Goal: Information Seeking & Learning: Learn about a topic

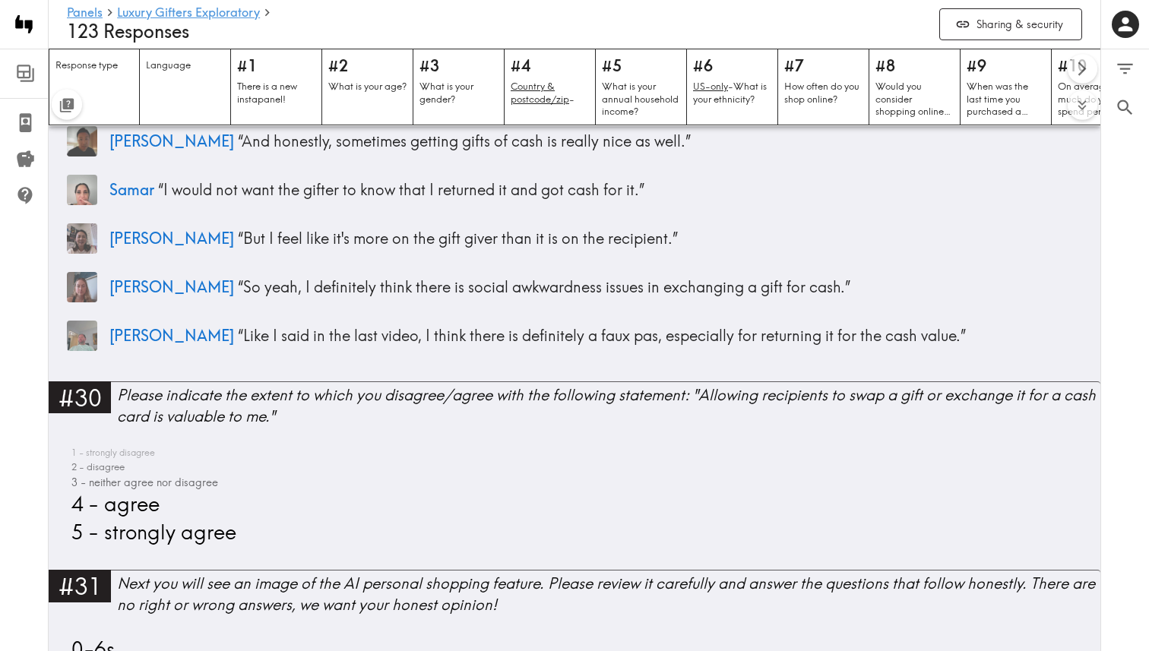
scroll to position [8901, 0]
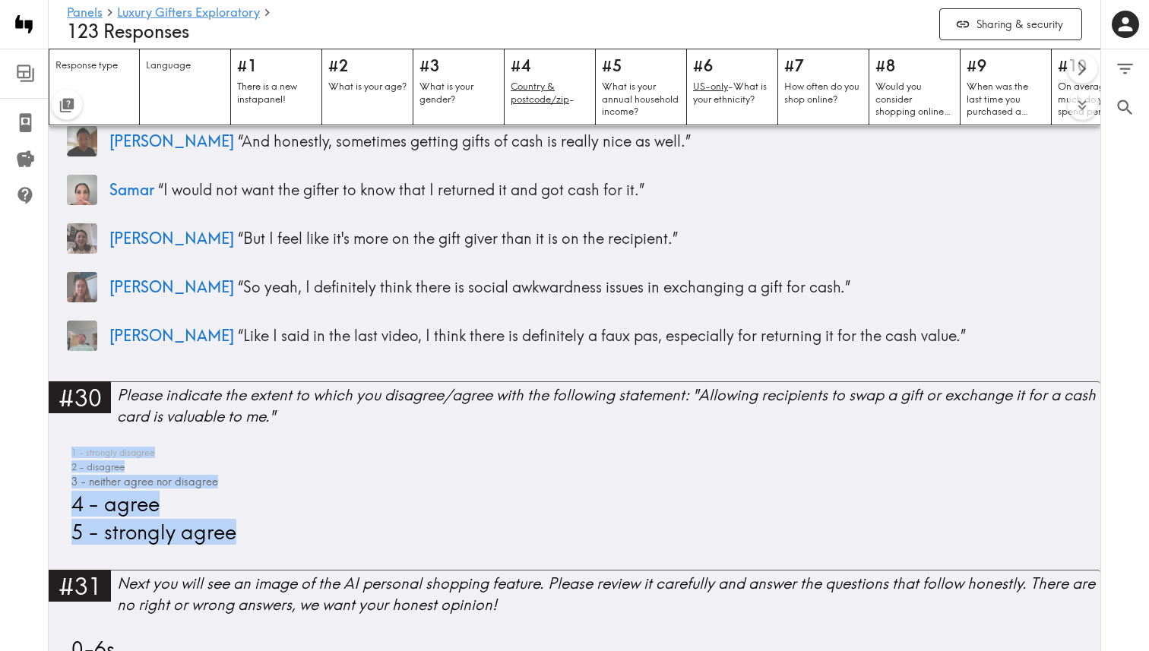
drag, startPoint x: 268, startPoint y: 537, endPoint x: 59, endPoint y: 432, distance: 234.5
click at [59, 432] on div "#30 Please indicate the extent to which you disagree/agree with the following s…" at bounding box center [575, 476] width 1052 height 189
copy div "1 - strongly disagree 2 - disagree 3 - neither agree nor disagree 4 - agree 5 -…"
click at [171, 414] on link "#30 Please indicate the extent to which you disagree/agree with the following s…" at bounding box center [575, 411] width 1052 height 59
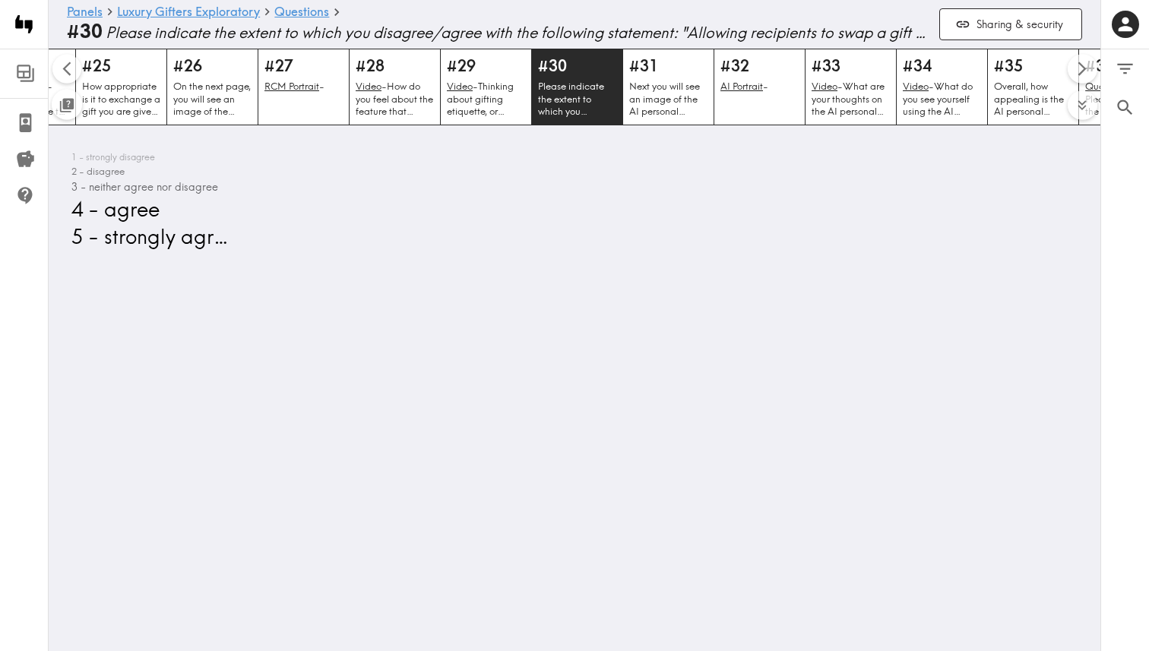
scroll to position [0, 2347]
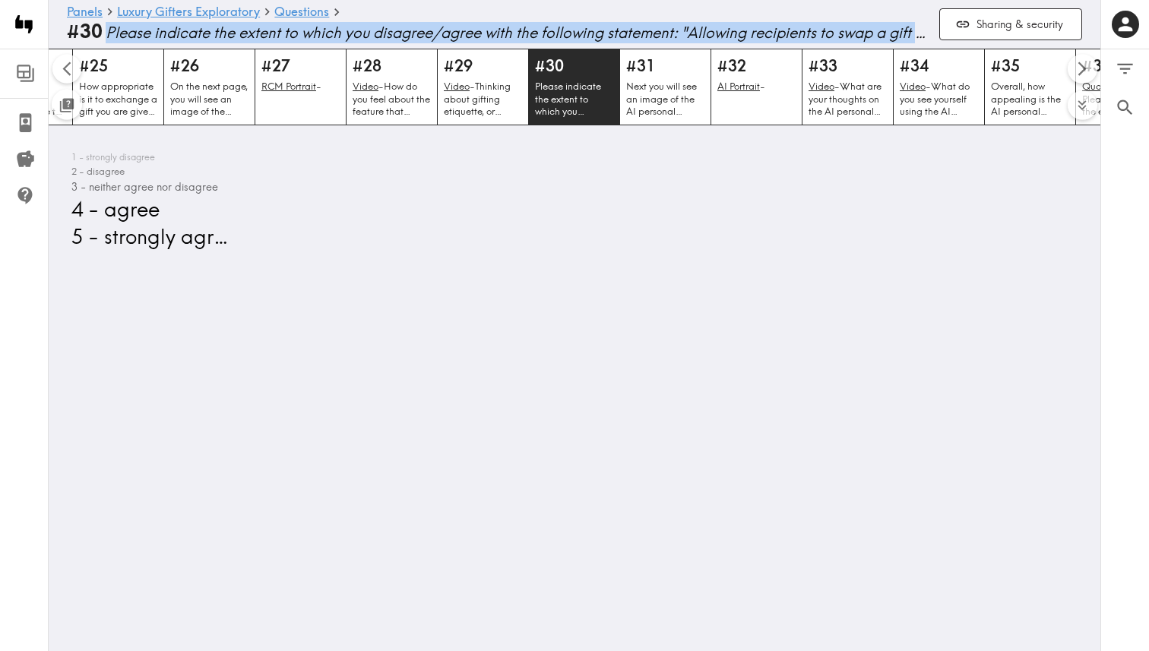
drag, startPoint x: 106, startPoint y: 39, endPoint x: 917, endPoint y: 33, distance: 811.8
click at [917, 33] on span "Please indicate the extent to which you disagree/agree with the following state…" at bounding box center [517, 32] width 822 height 21
click at [74, 68] on icon "Scroll left" at bounding box center [67, 68] width 17 height 17
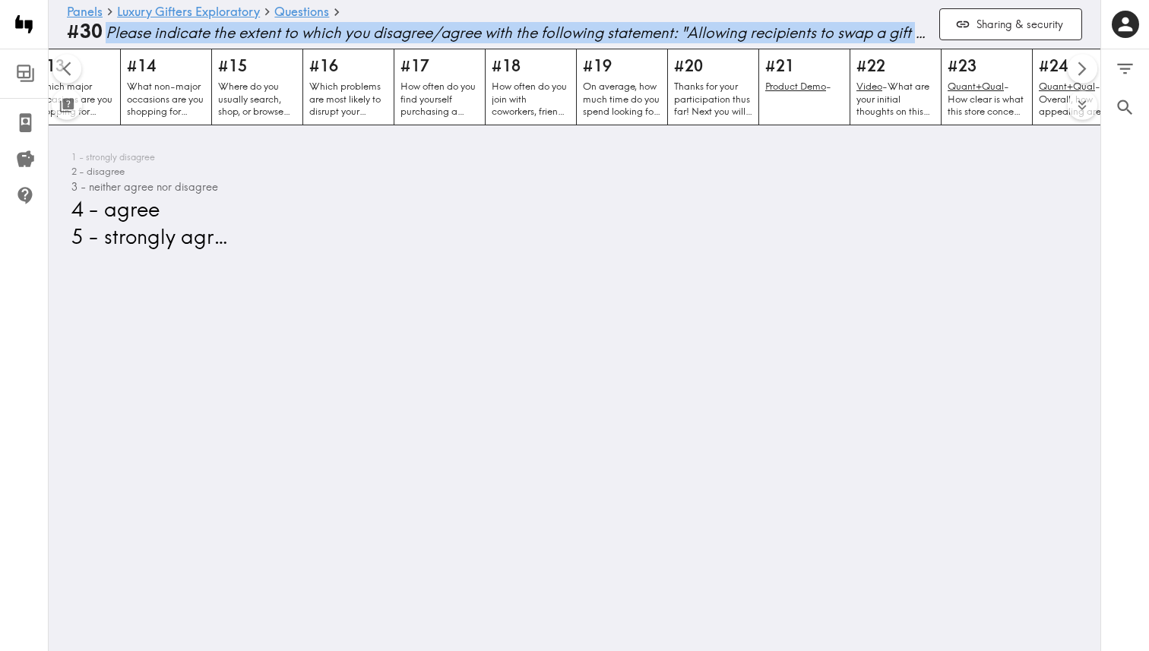
scroll to position [0, 1295]
click at [1126, 74] on icon "Filter Responses" at bounding box center [1125, 69] width 21 height 21
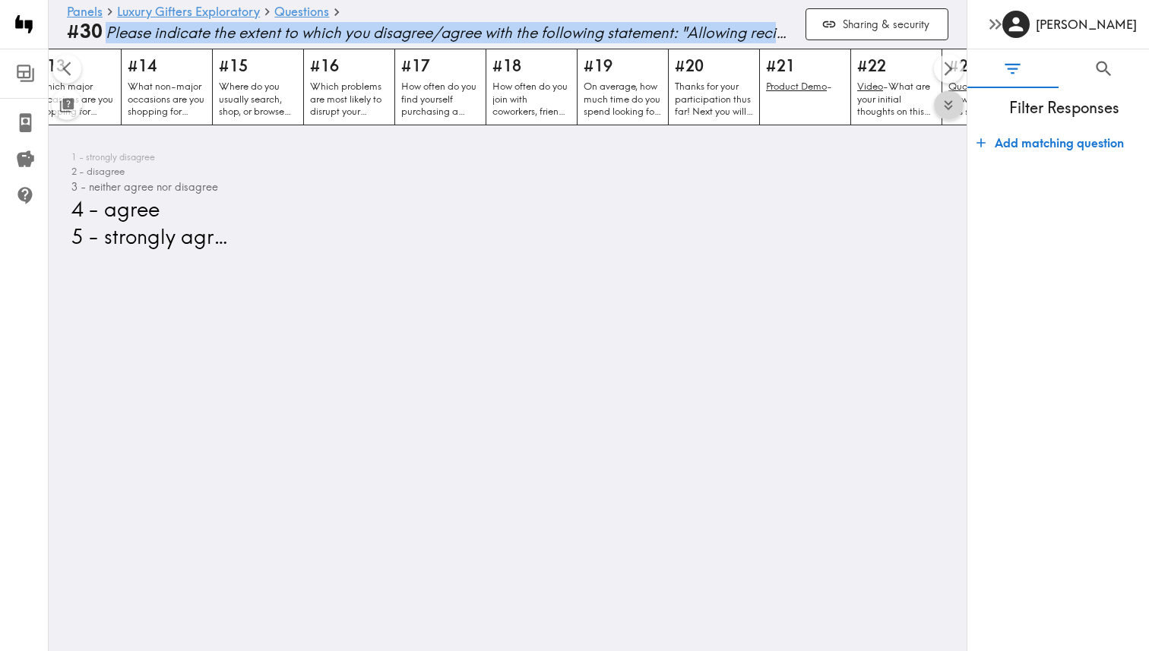
click at [945, 105] on icon "Expand to show all items" at bounding box center [948, 105] width 17 height 17
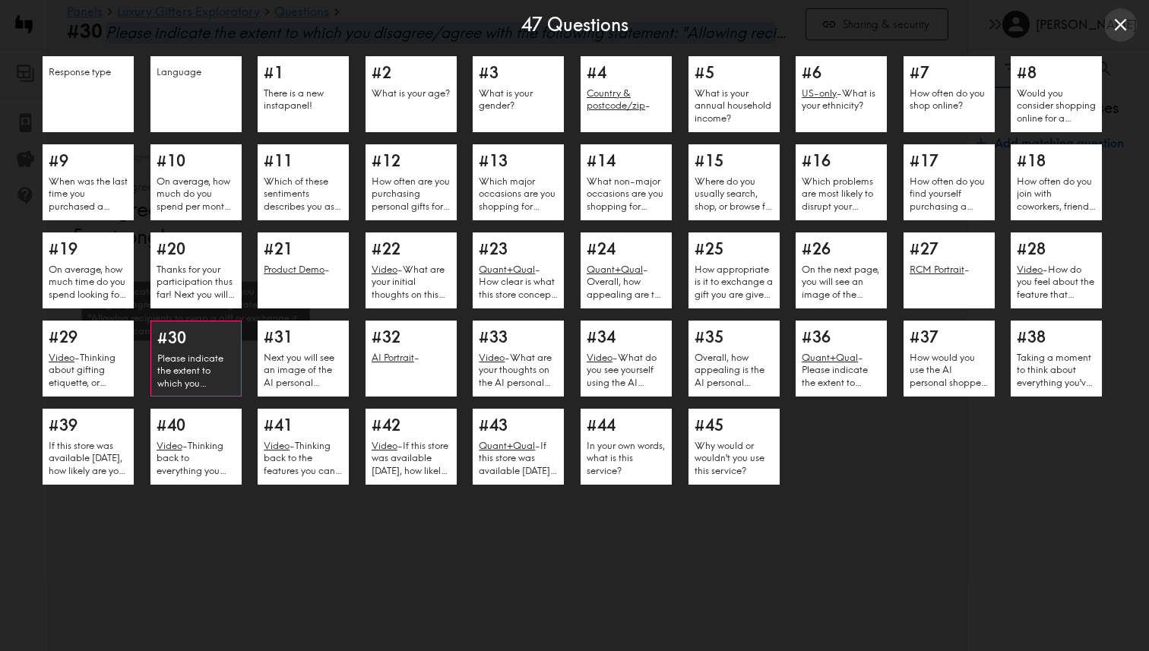
click at [198, 381] on p "Please indicate the extent to which you disagree/agree with the following state…" at bounding box center [196, 371] width 78 height 38
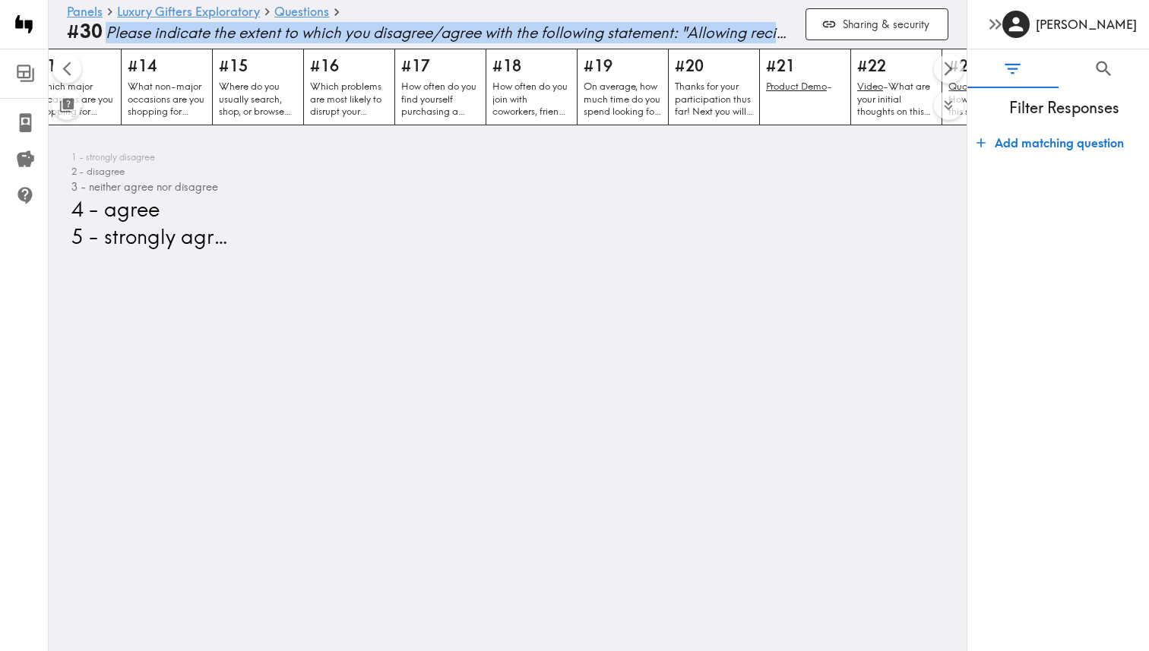
click at [67, 73] on icon "Scroll left" at bounding box center [66, 69] width 8 height 14
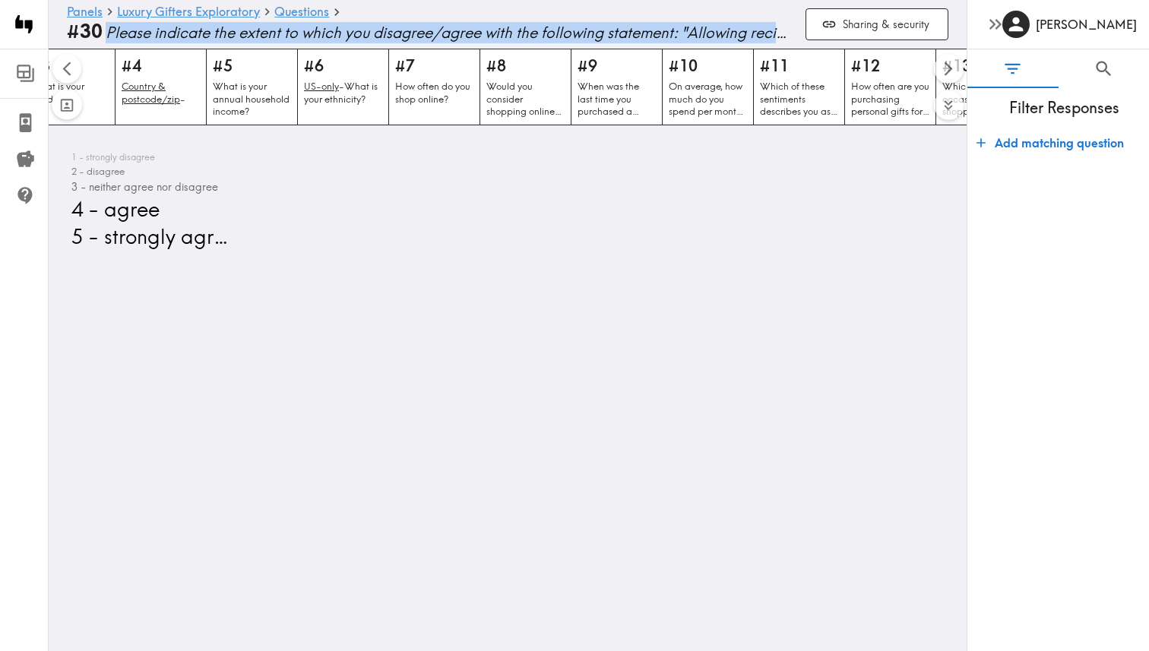
scroll to position [0, 377]
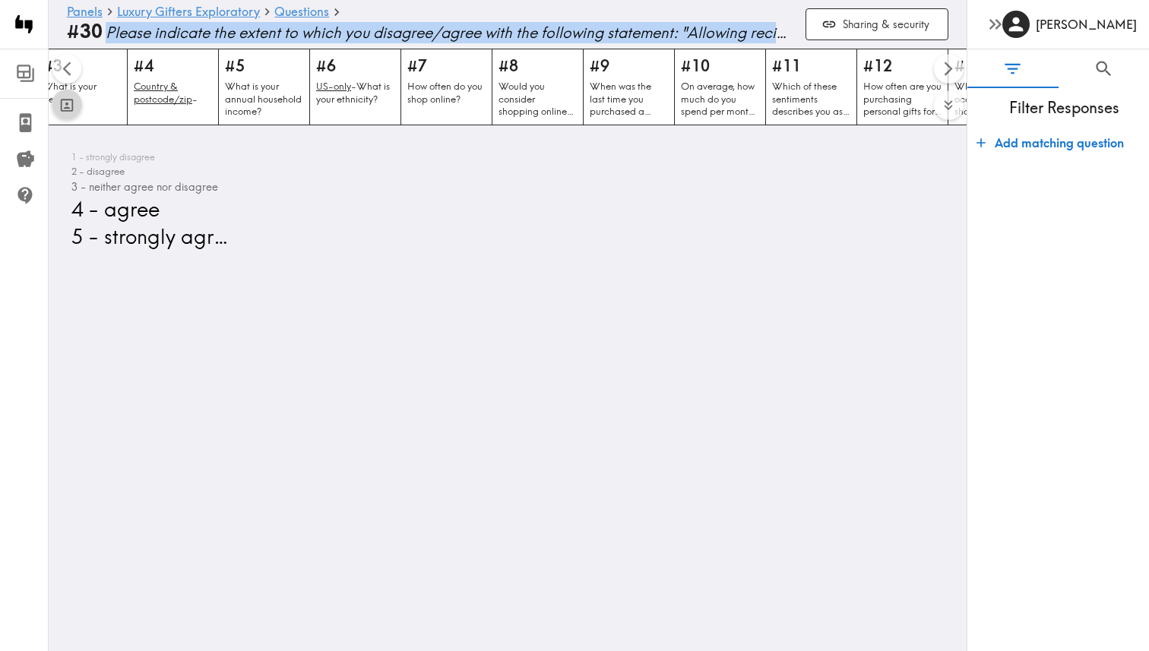
click at [67, 106] on icon "Toggle between responses and questions" at bounding box center [67, 105] width 17 height 17
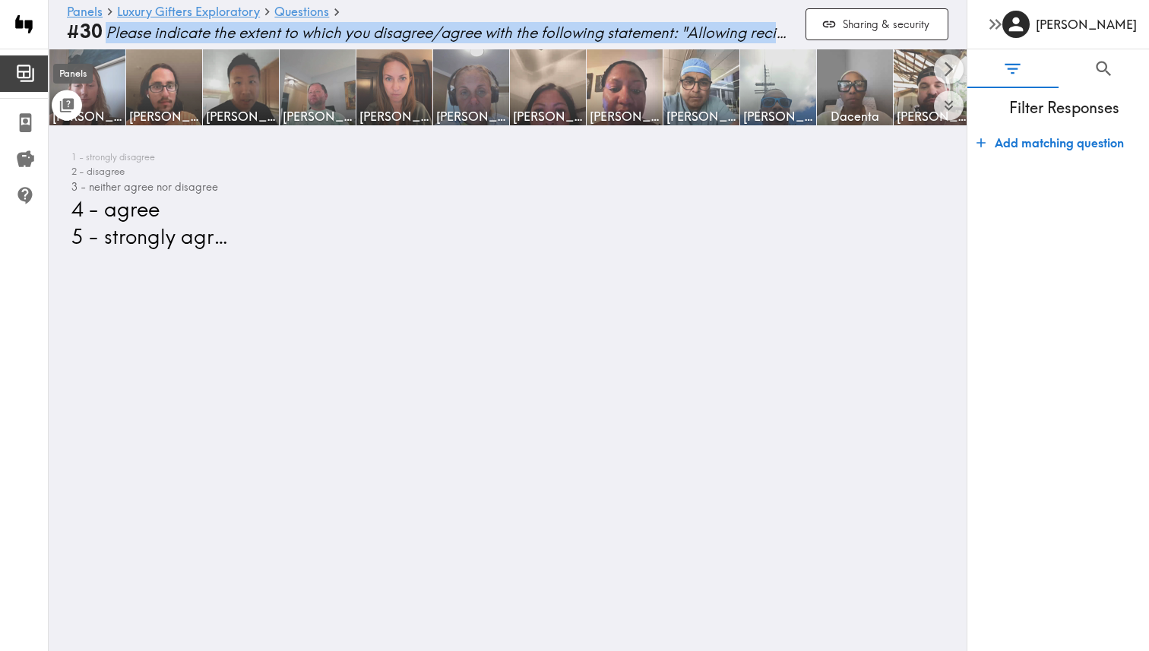
click at [25, 71] on icon at bounding box center [24, 72] width 14 height 14
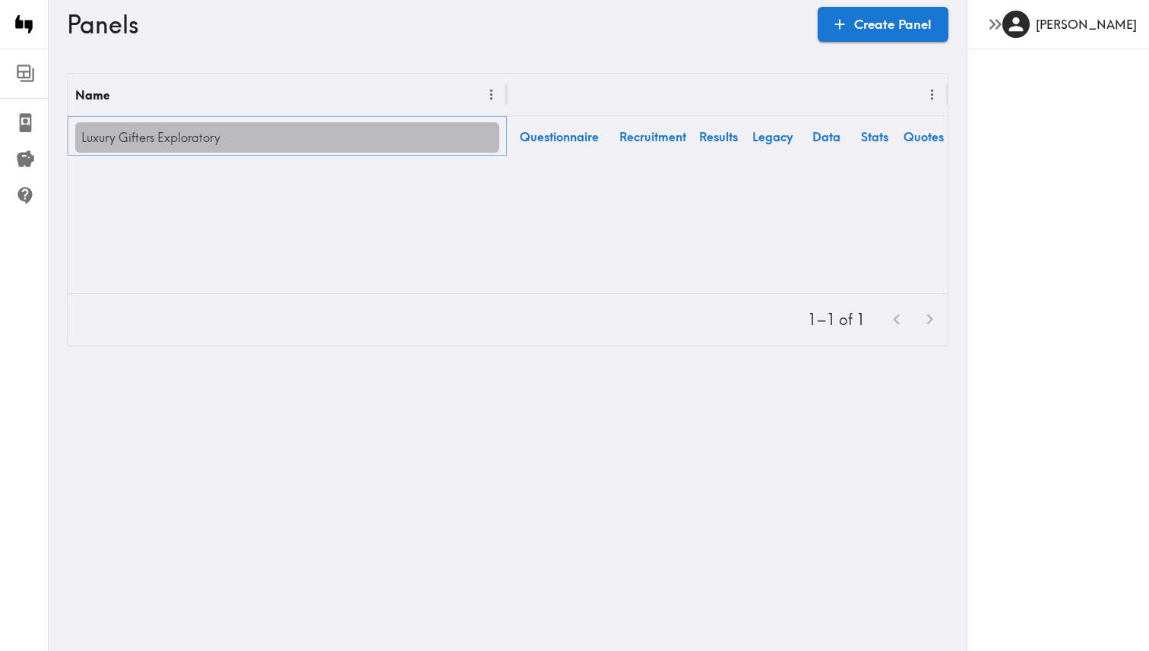
click at [170, 140] on link "Luxury Gifters Exploratory" at bounding box center [287, 137] width 424 height 30
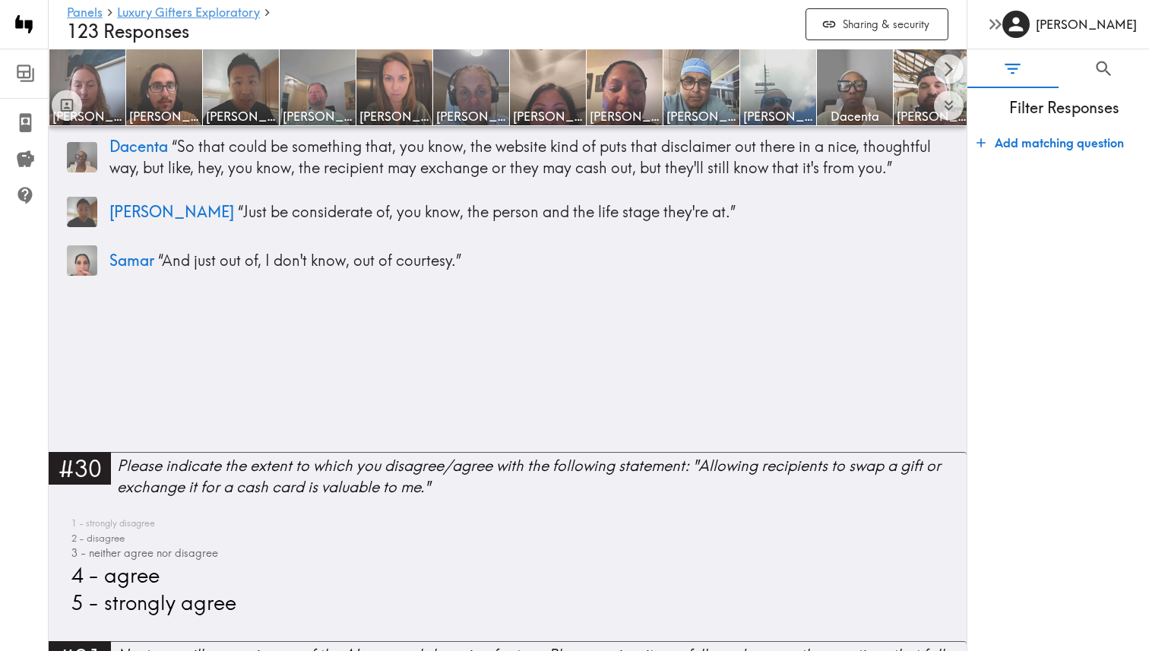
scroll to position [9066, 0]
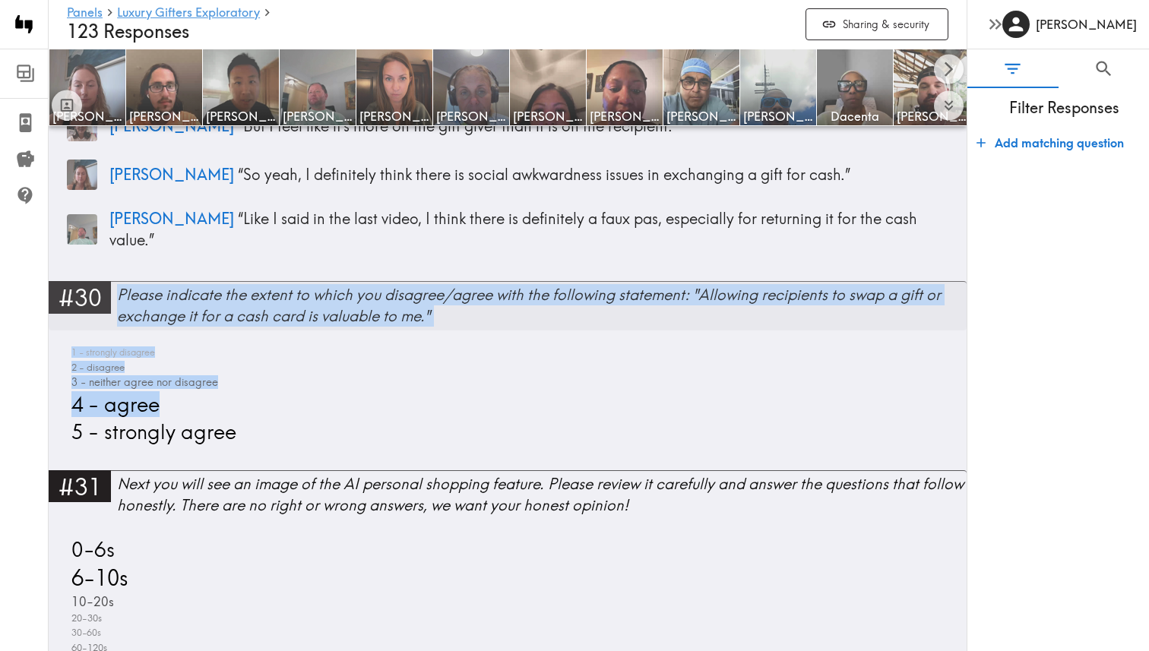
drag, startPoint x: 334, startPoint y: 366, endPoint x: 103, endPoint y: 291, distance: 243.5
click at [103, 291] on div "#30 Please indicate the extent to which you disagree/agree with the following s…" at bounding box center [508, 375] width 918 height 189
copy div "Please indicate the extent to which you disagree/agree with the following state…"
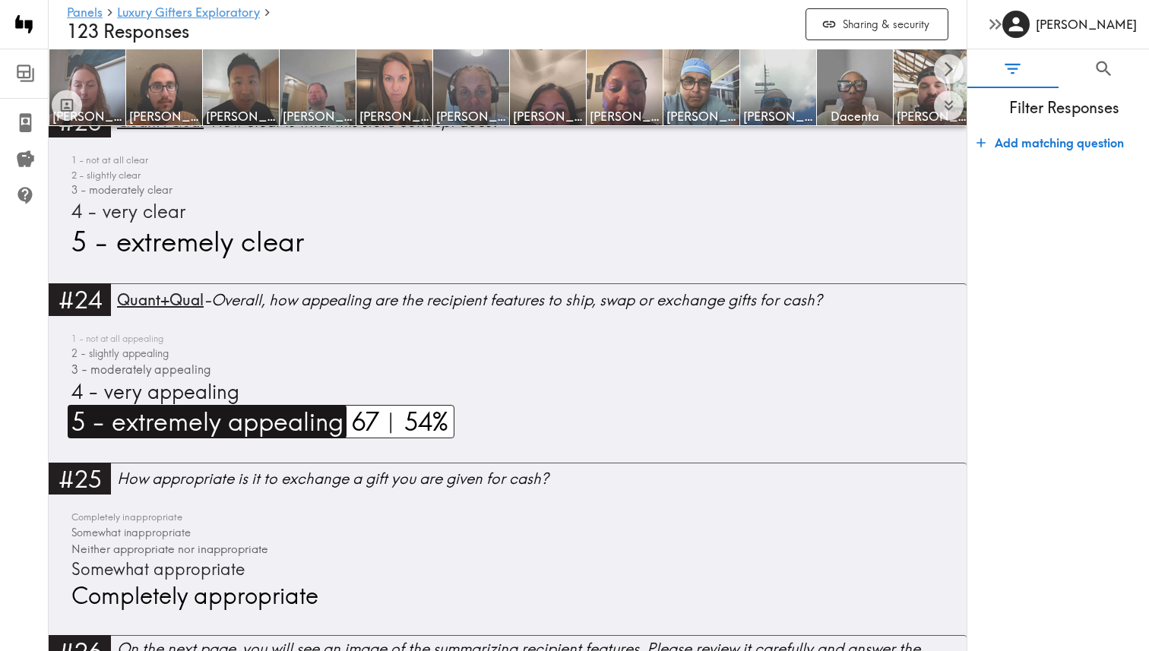
scroll to position [7173, 0]
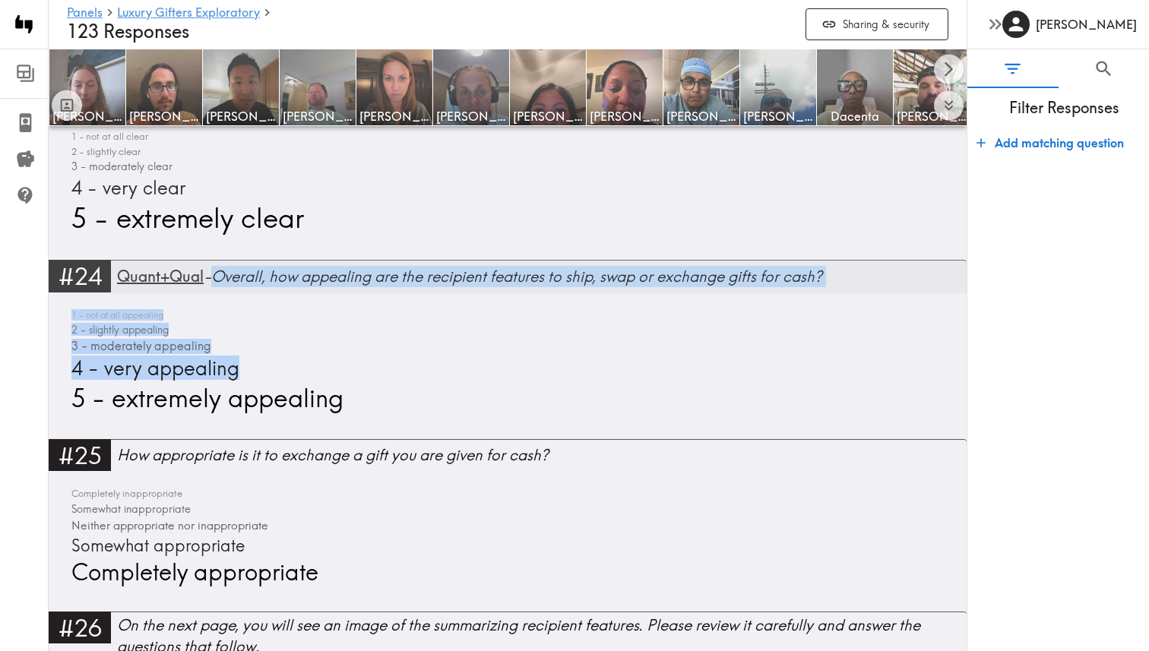
drag, startPoint x: 879, startPoint y: 324, endPoint x: 223, endPoint y: 287, distance: 656.2
click at [223, 287] on div "#24 Quant+Qual - Overall, how appealing are the recipient features to ship, swa…" at bounding box center [508, 349] width 918 height 179
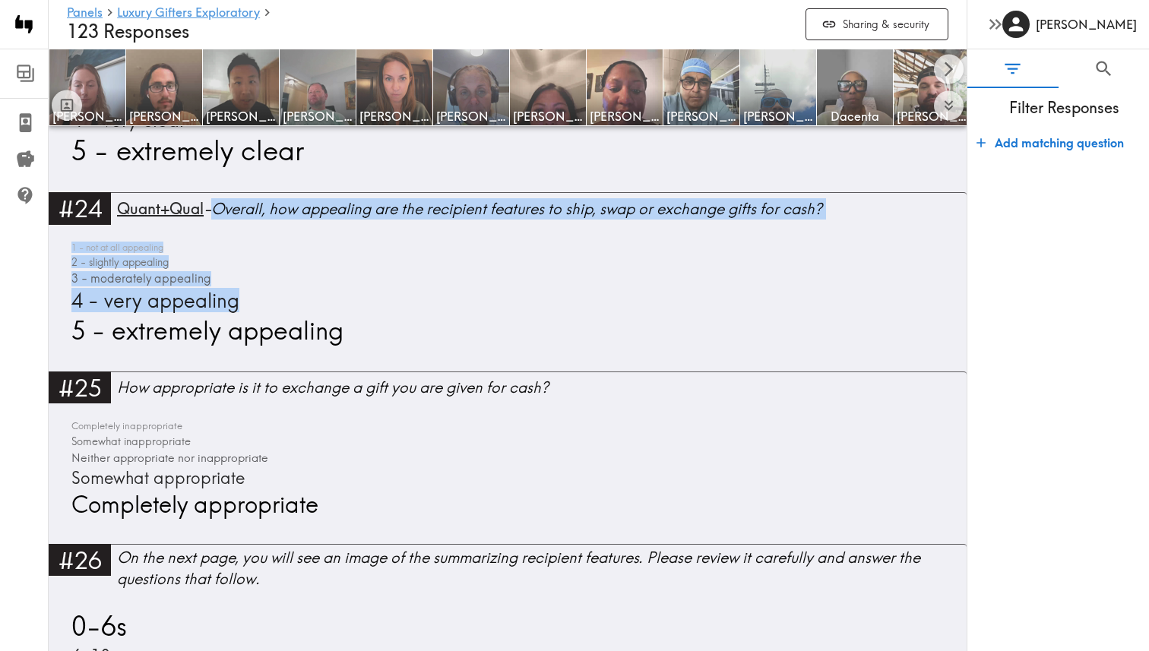
scroll to position [7265, 0]
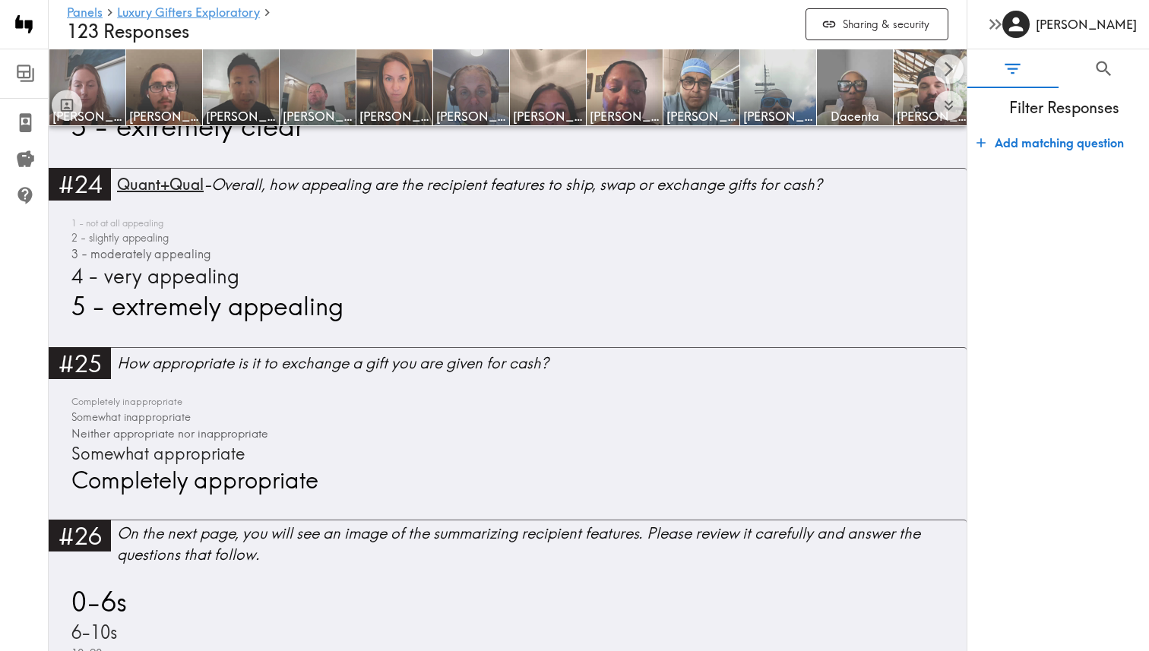
click at [407, 322] on div "1 - not at all appealing 2 - slightly appealing 3 - moderately appealing 4 - ve…" at bounding box center [508, 270] width 882 height 106
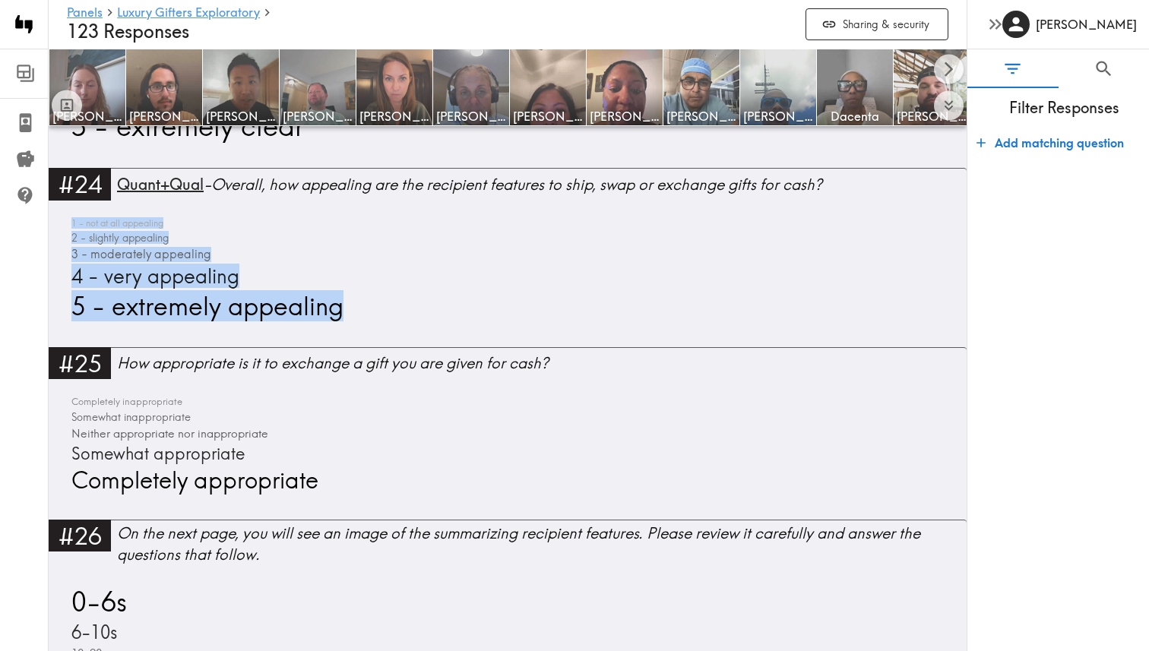
drag, startPoint x: 405, startPoint y: 347, endPoint x: 65, endPoint y: 224, distance: 362.1
click at [65, 224] on div "#24 Quant+Qual - Overall, how appealing are the recipient features to ship, swa…" at bounding box center [508, 257] width 918 height 179
copy div "1 - not at all appealing 2 - slightly appealing 3 - moderately appealing 4 - ve…"
click at [598, 256] on div "1 - not at all appealing 2 - slightly appealing 3 - moderately appealing 4 - ve…" at bounding box center [508, 270] width 882 height 106
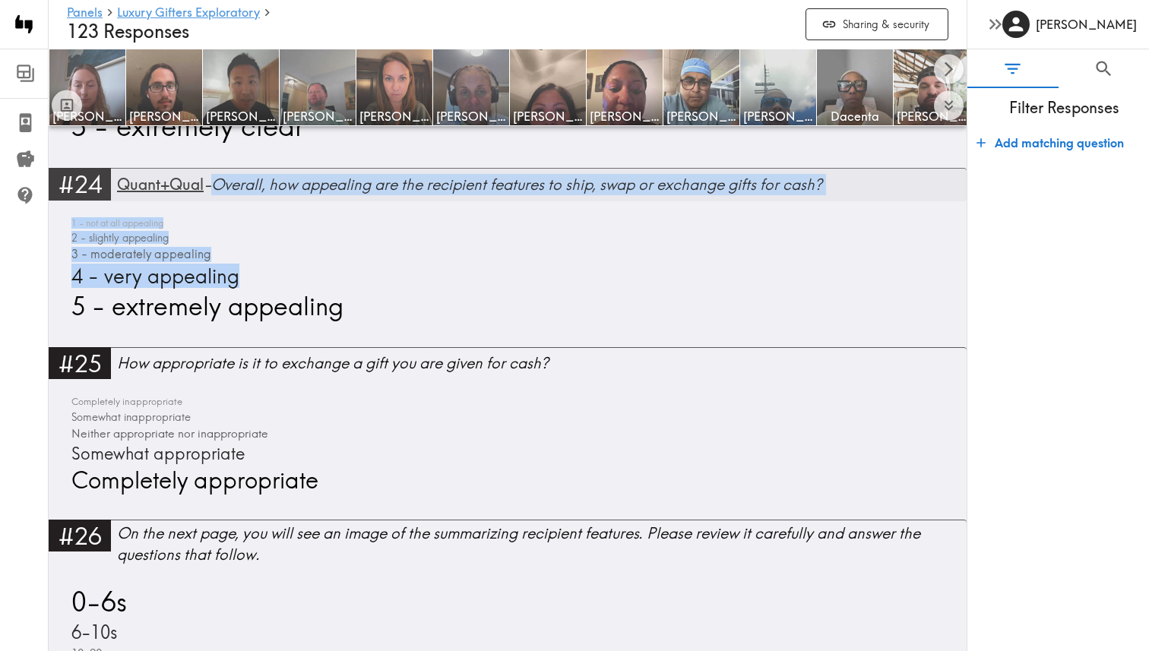
drag, startPoint x: 902, startPoint y: 246, endPoint x: 223, endPoint y: 187, distance: 681.3
click at [223, 187] on div "#24 Quant+Qual - Overall, how appealing are the recipient features to ship, swa…" at bounding box center [508, 257] width 918 height 179
copy div "Overall, how appealing are the recipient features to ship, swap or exchange gif…"
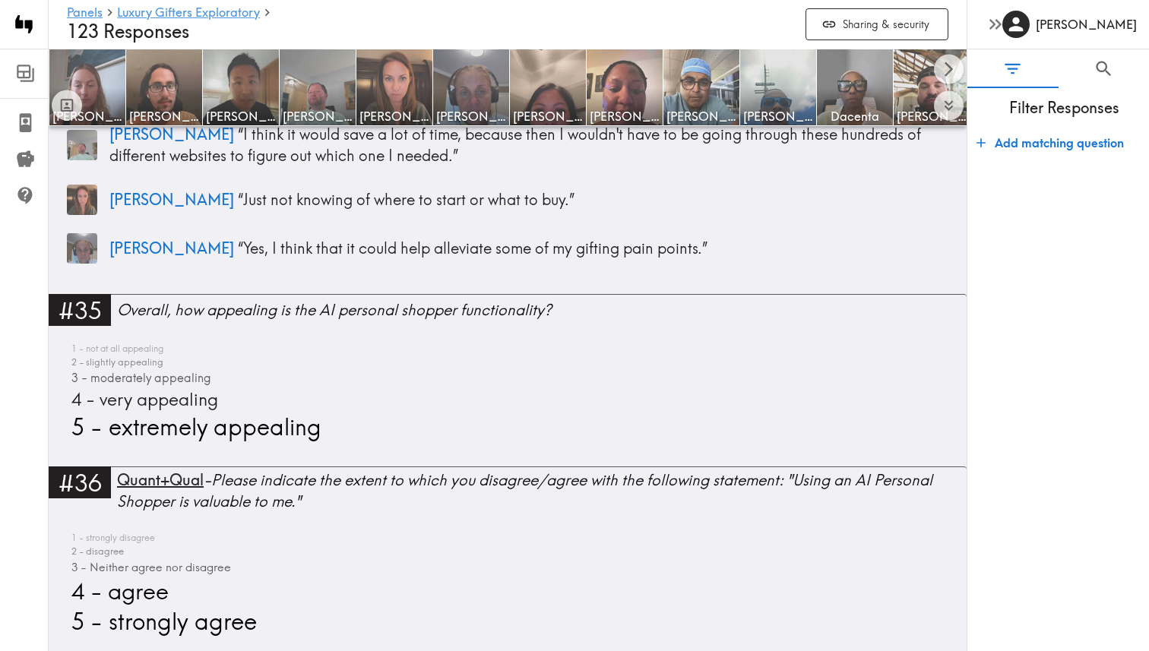
scroll to position [11058, 0]
